Goal: Information Seeking & Learning: Compare options

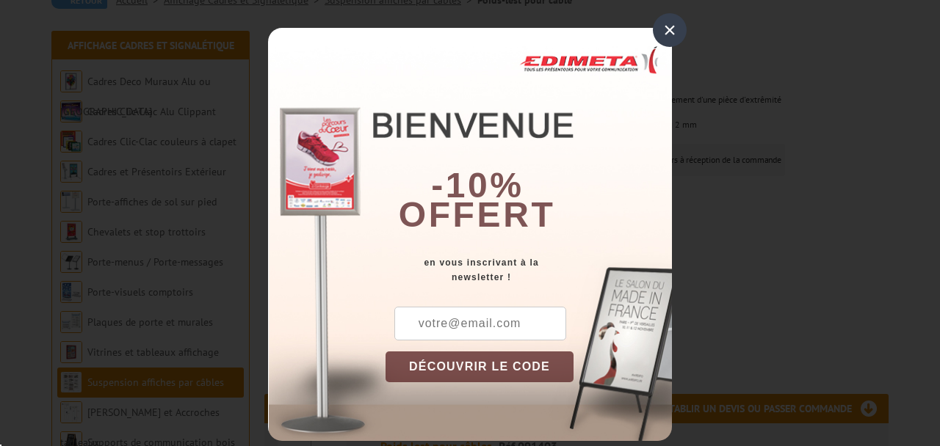
scroll to position [159, 0]
click at [671, 25] on div "×" at bounding box center [670, 30] width 34 height 34
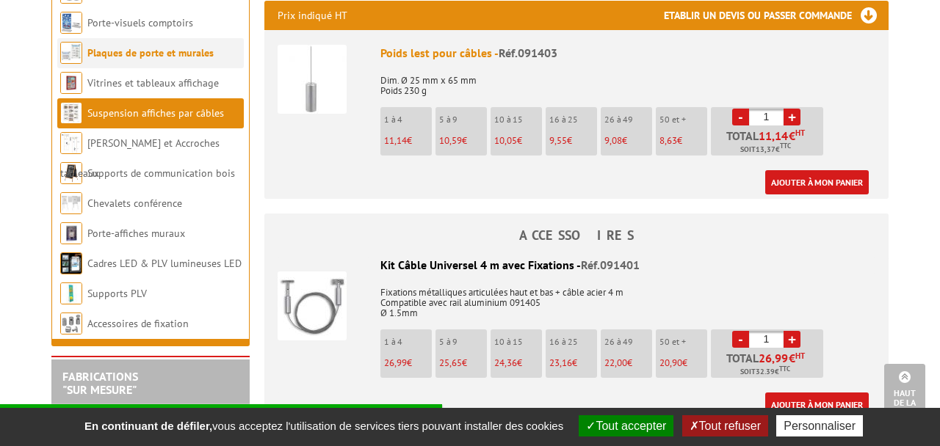
scroll to position [553, 0]
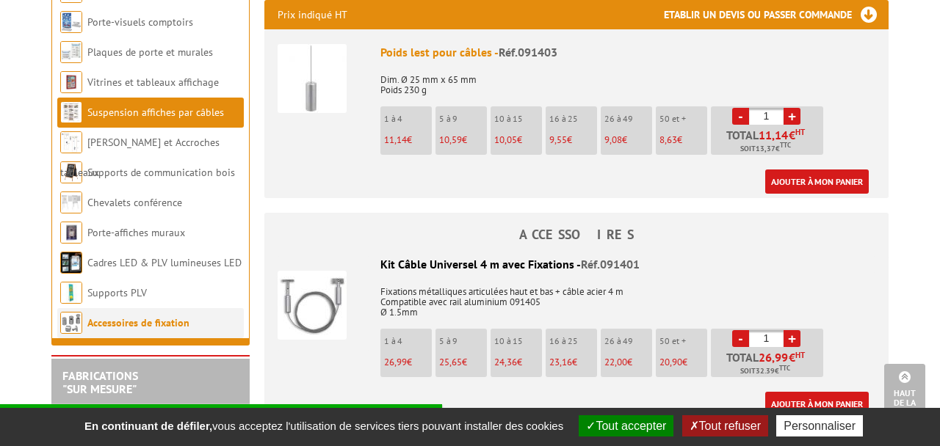
click at [114, 330] on link "Accessoires de fixation" at bounding box center [138, 322] width 102 height 13
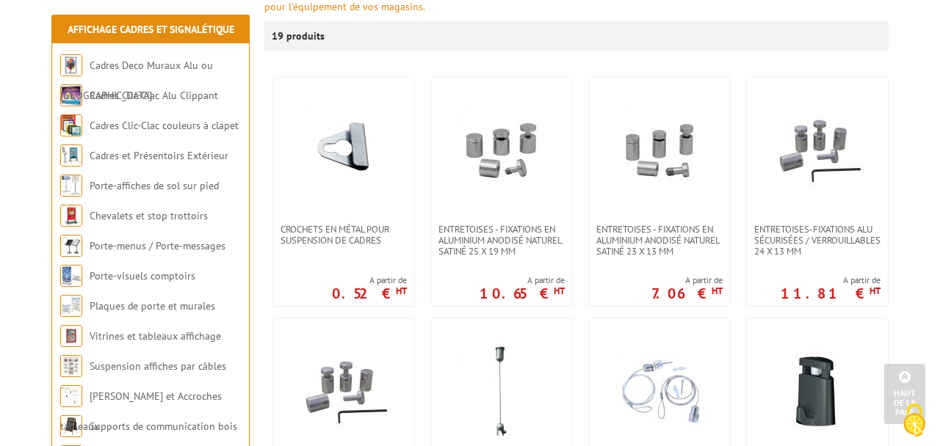
scroll to position [234, 0]
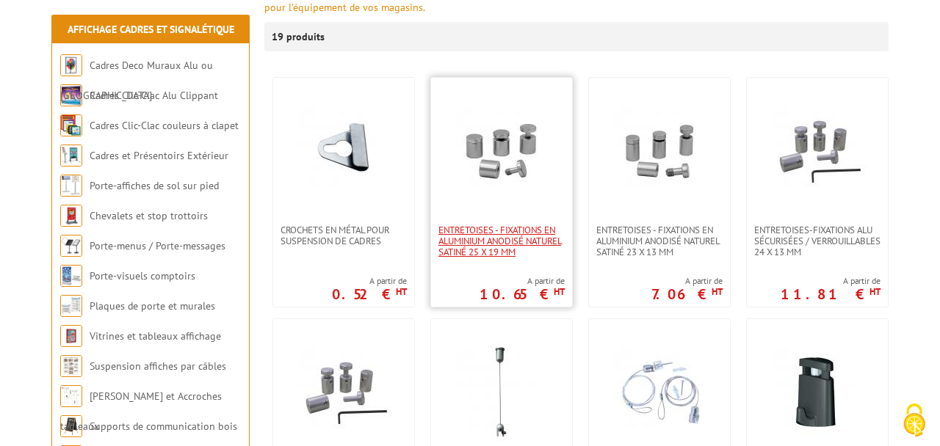
click at [479, 249] on span "Entretoises - fixations en aluminium anodisé naturel satiné 25 x 19 mm" at bounding box center [501, 241] width 126 height 33
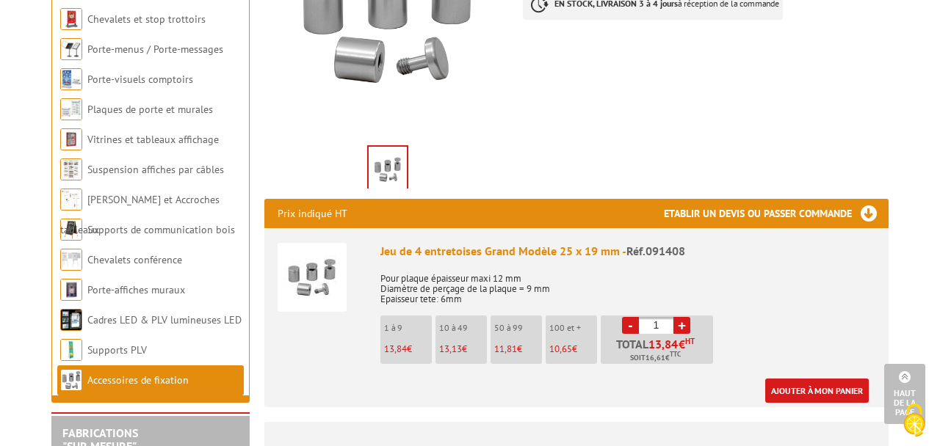
scroll to position [376, 0]
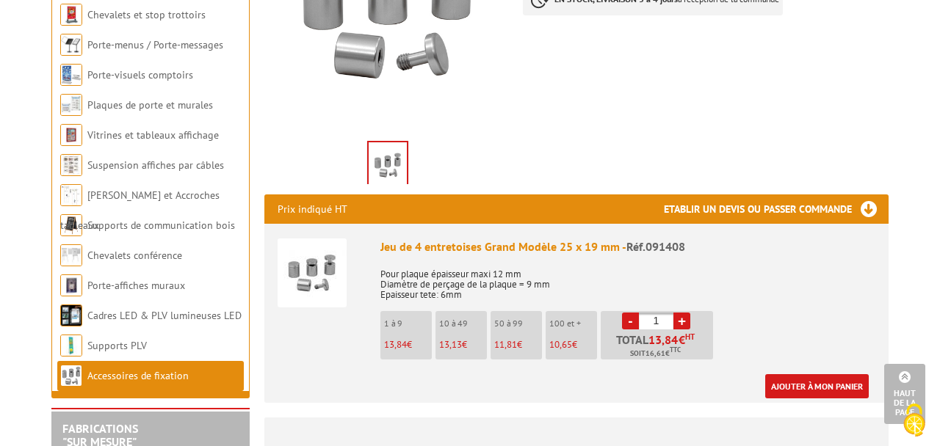
click at [105, 382] on link "Accessoires de fixation" at bounding box center [137, 375] width 101 height 13
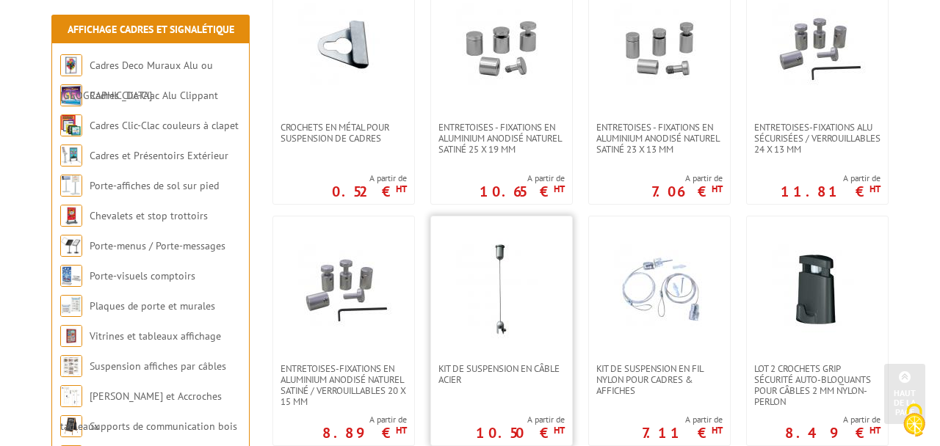
scroll to position [340, 0]
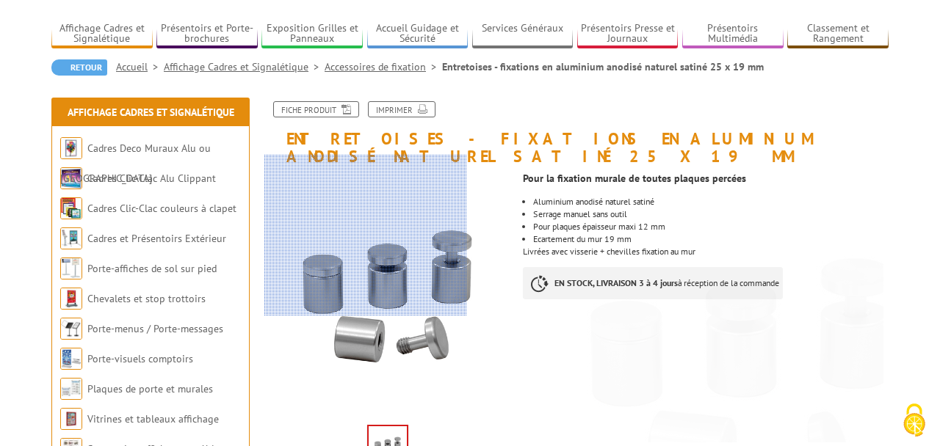
scroll to position [106, 0]
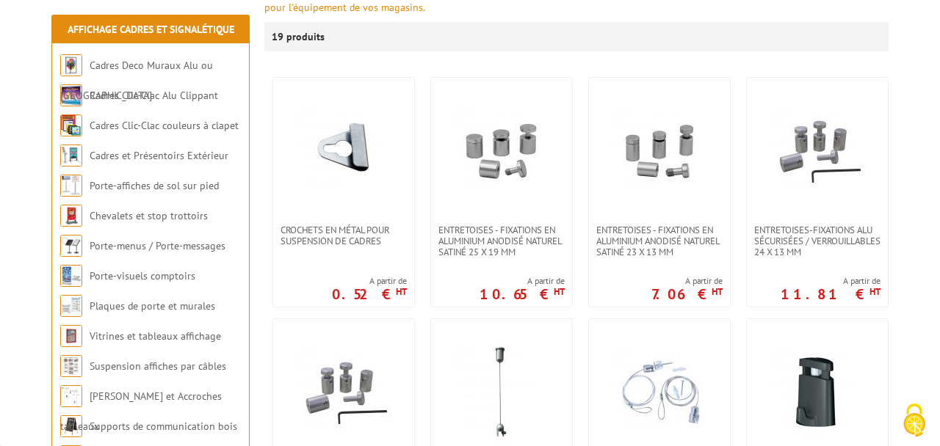
scroll to position [234, 0]
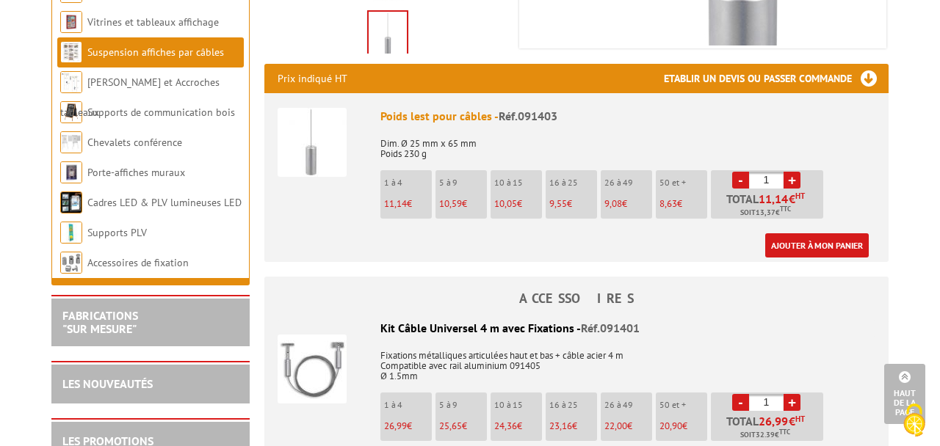
scroll to position [493, 0]
